Goal: Task Accomplishment & Management: Manage account settings

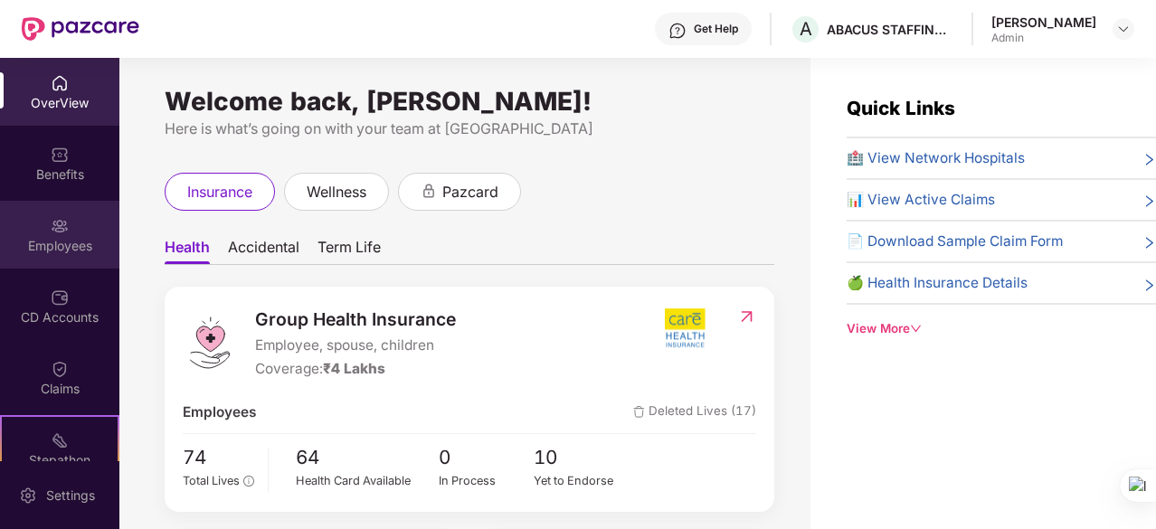
click at [51, 244] on div "Employees" at bounding box center [59, 246] width 119 height 18
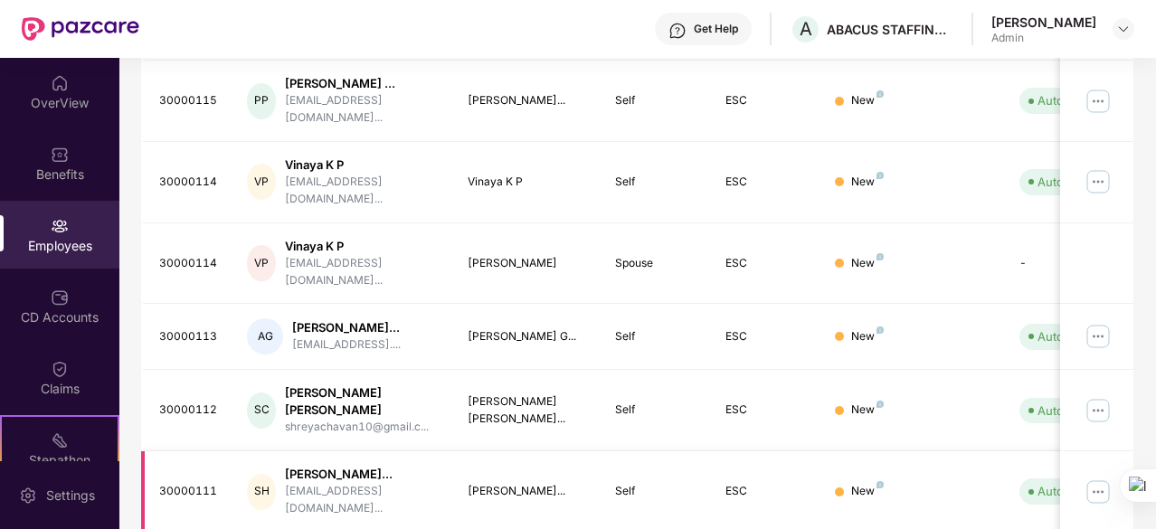
scroll to position [624, 0]
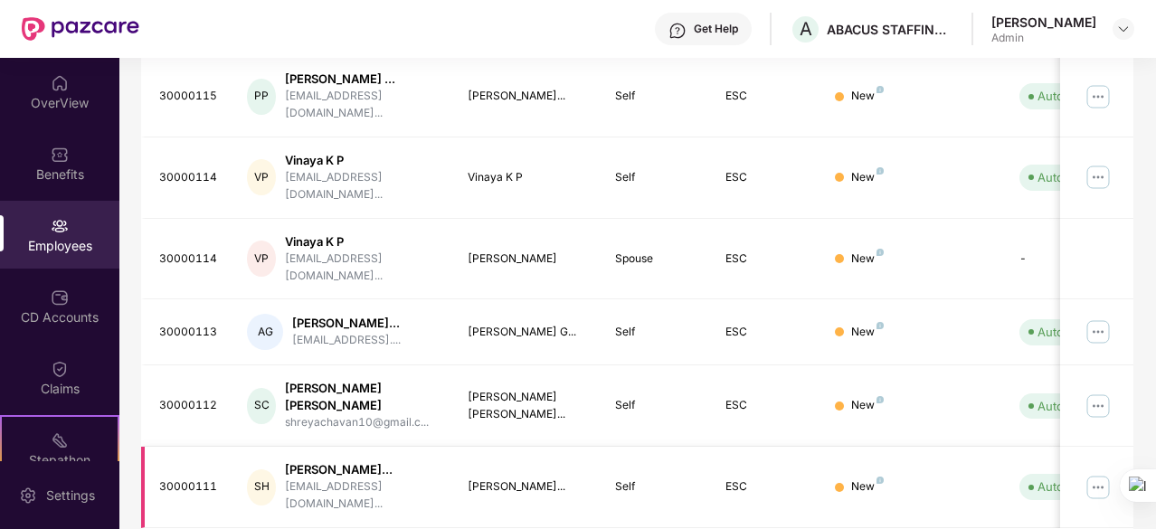
click at [1100, 473] on img at bounding box center [1097, 487] width 29 height 29
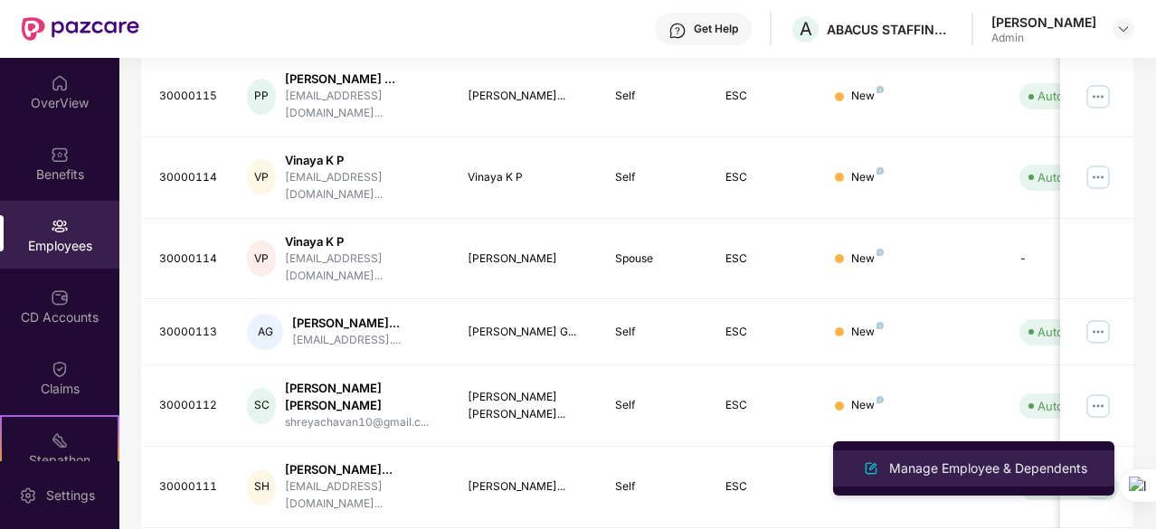
click at [1007, 460] on div "Manage Employee & Dependents" at bounding box center [987, 468] width 205 height 20
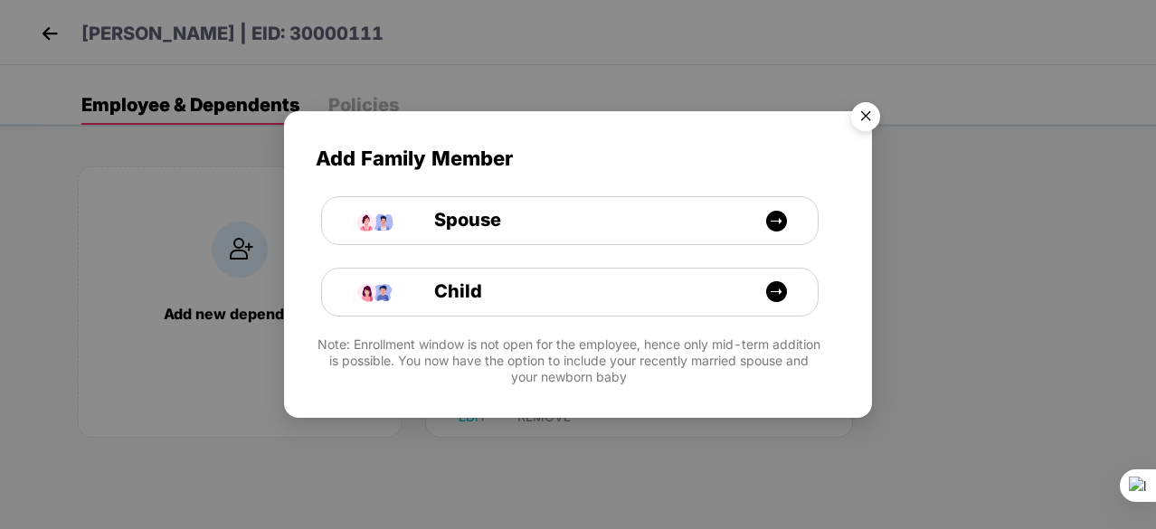
click at [865, 120] on img "Close" at bounding box center [865, 119] width 51 height 51
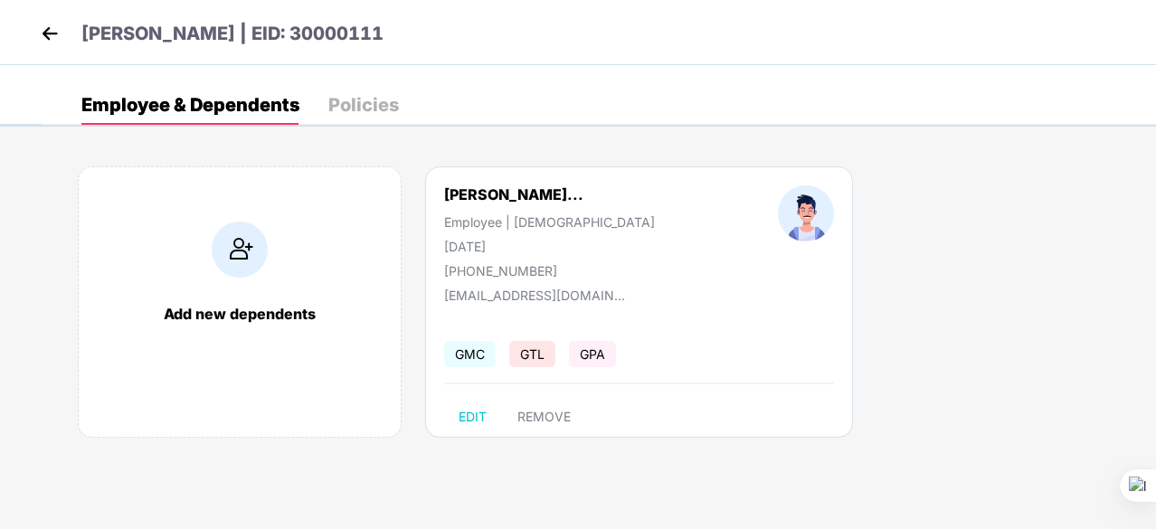
click at [50, 39] on img at bounding box center [49, 33] width 27 height 27
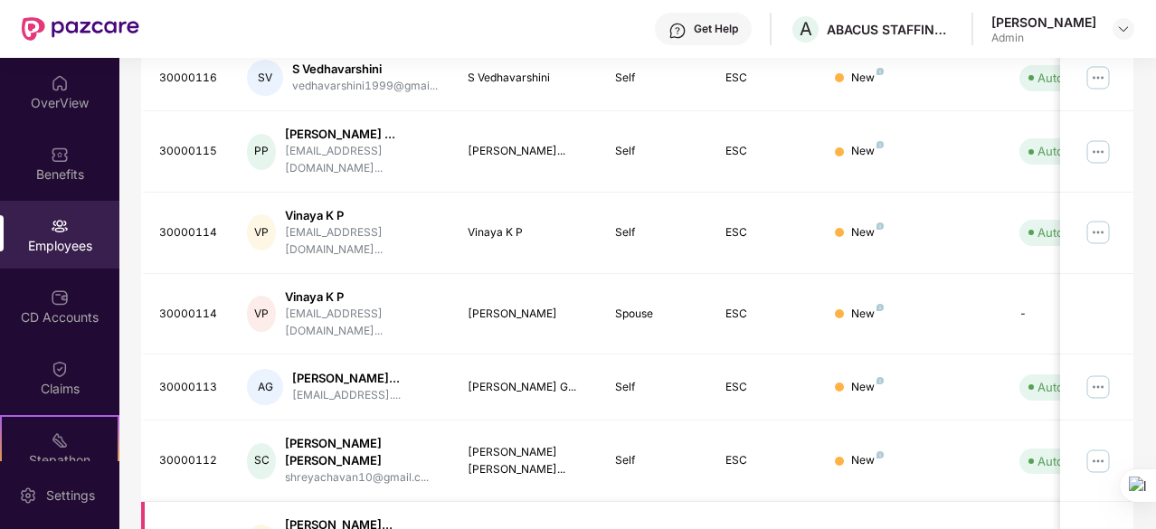
scroll to position [624, 0]
